Goal: Task Accomplishment & Management: Use online tool/utility

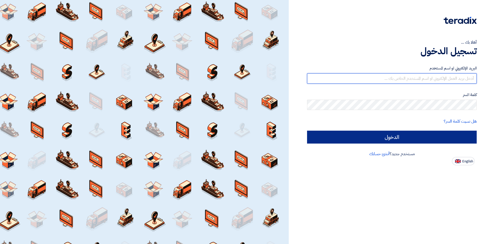
type input "[EMAIL_ADDRESS][DOMAIN_NAME]"
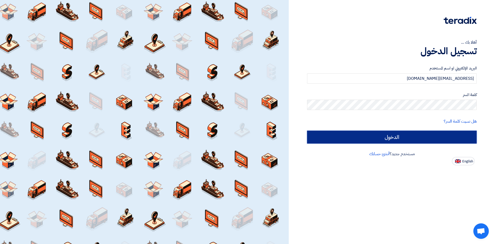
click at [318, 135] on input "الدخول" at bounding box center [392, 136] width 170 height 13
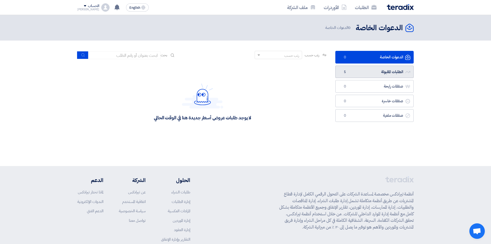
click at [354, 71] on link "الطلبات المقبولة الطلبات المقبولة 5" at bounding box center [374, 71] width 78 height 13
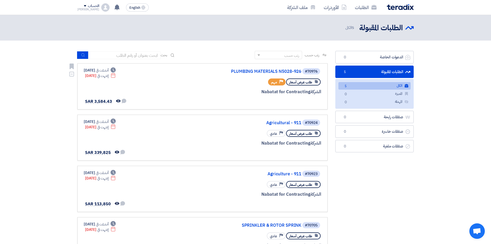
click at [301, 82] on span "طلب عرض أسعار" at bounding box center [300, 82] width 23 height 5
click at [280, 70] on link "PLUMBING MATERIALS N5028-926" at bounding box center [249, 71] width 103 height 5
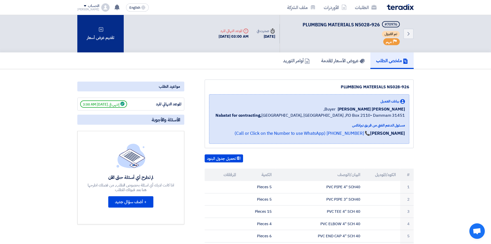
click at [107, 41] on div "تقديم عرض أسعار" at bounding box center [100, 33] width 46 height 37
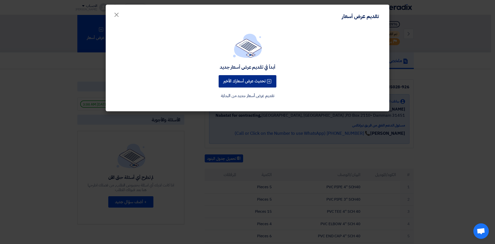
click at [242, 83] on button "تحديث عرض أسعارك الأخير" at bounding box center [248, 81] width 58 height 12
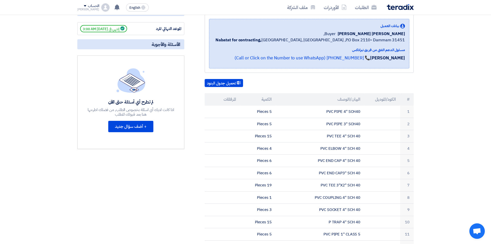
scroll to position [52, 0]
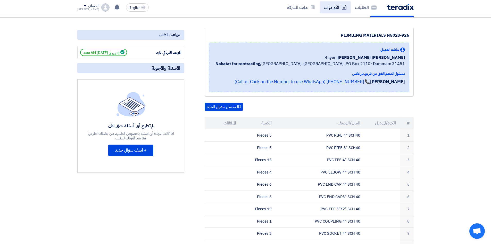
click at [338, 9] on link "الأوردرات" at bounding box center [335, 7] width 31 height 12
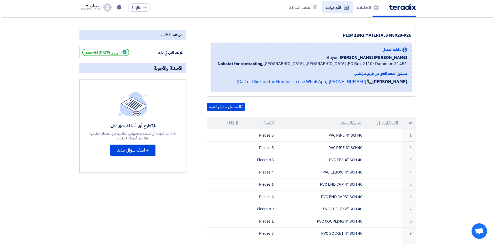
scroll to position [0, 0]
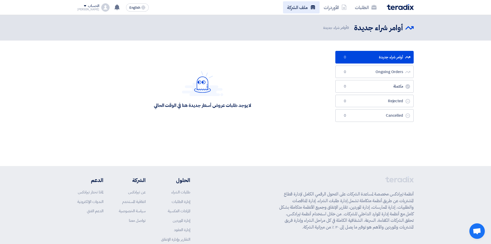
click at [296, 4] on link "ملف الشركة" at bounding box center [301, 7] width 37 height 12
